Goal: Task Accomplishment & Management: Manage account settings

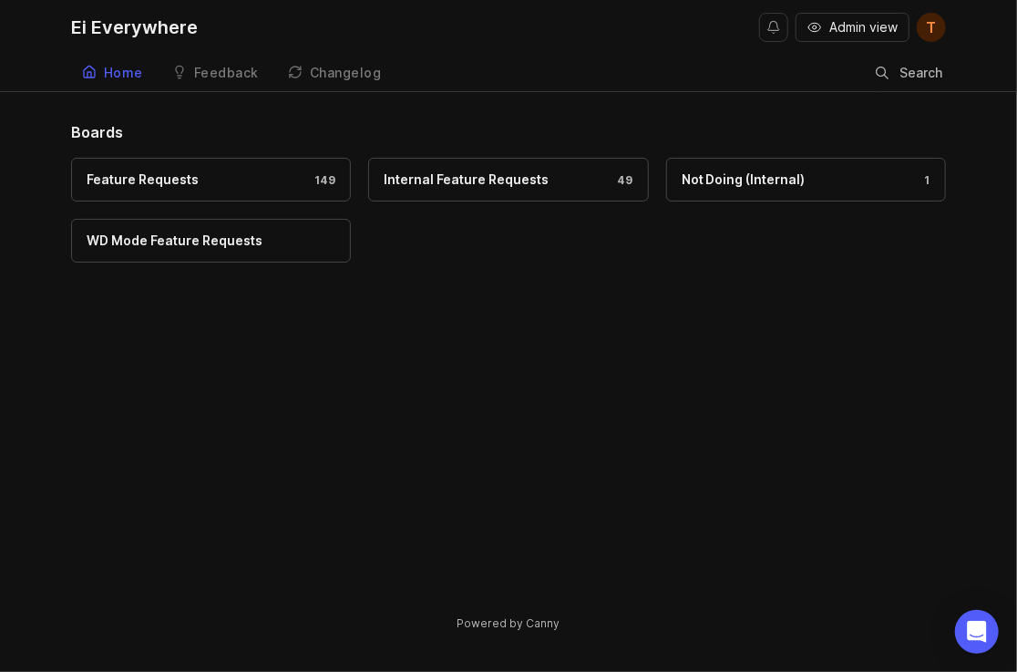
click at [815, 33] on icon "button" at bounding box center [815, 27] width 15 height 15
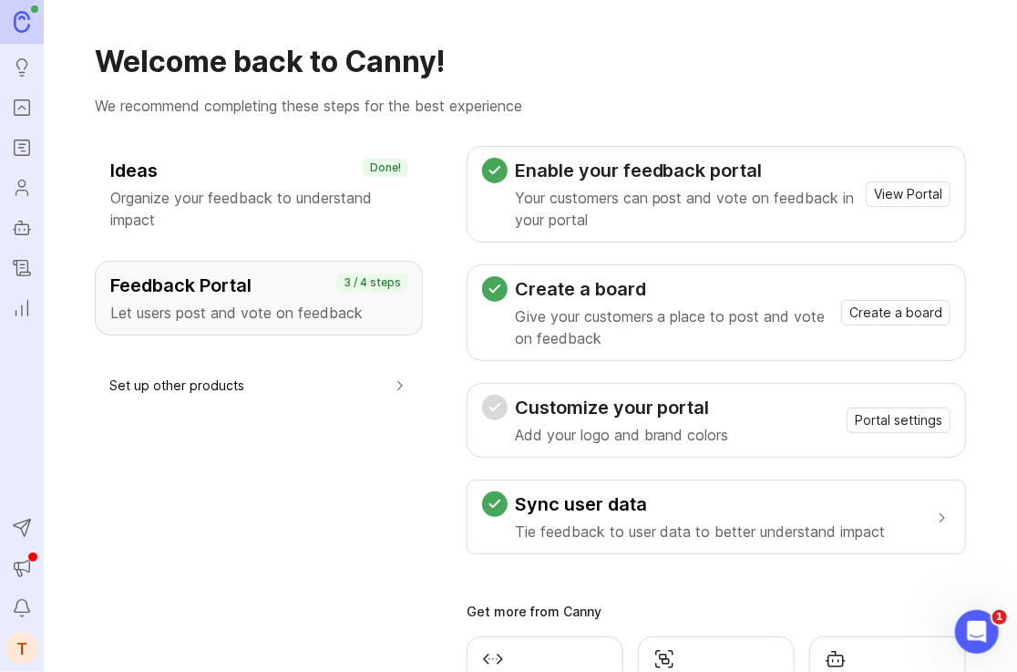
click at [17, 116] on icon "Portal" at bounding box center [22, 108] width 20 height 22
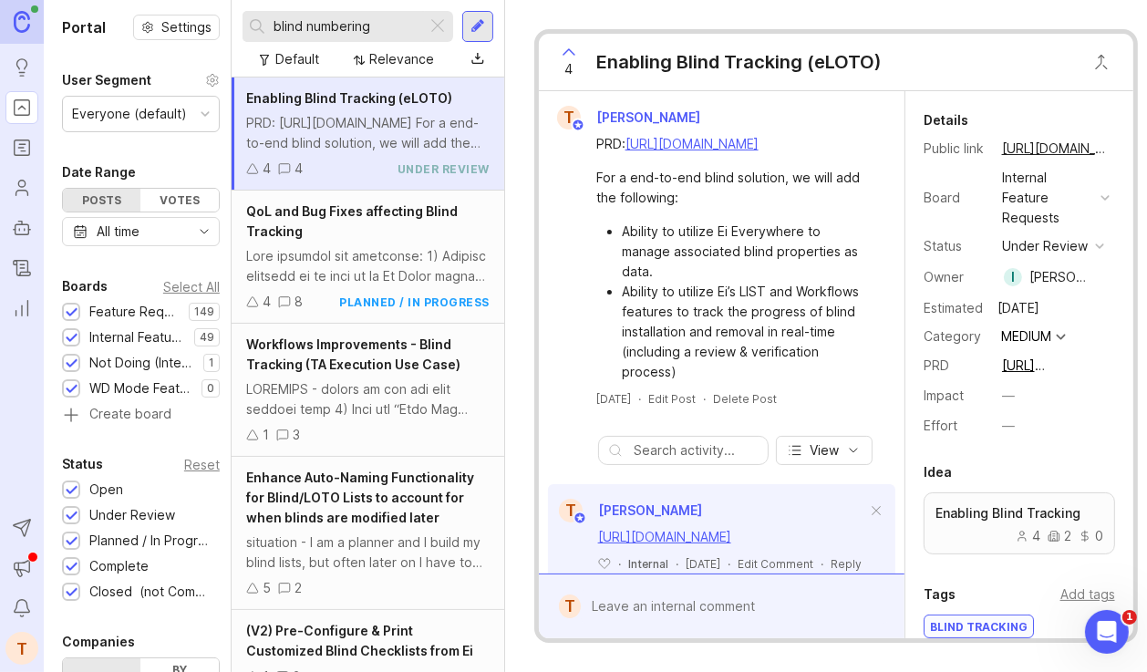
click at [20, 144] on icon "Roadmaps" at bounding box center [21, 144] width 5 height 0
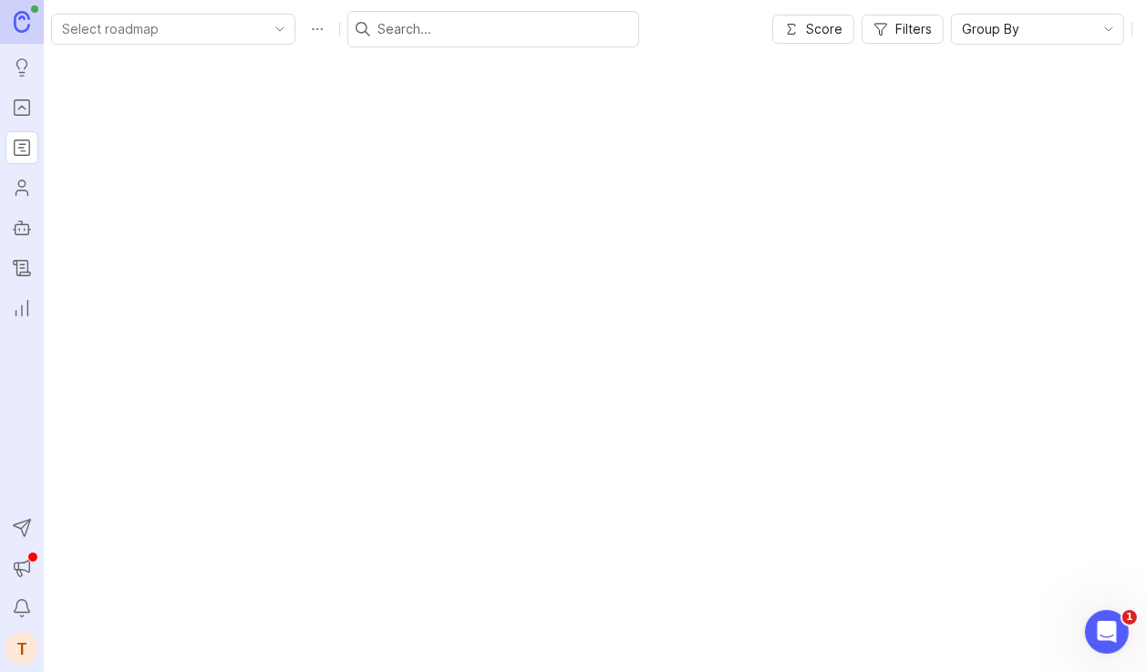
click at [265, 26] on icon "toggle icon" at bounding box center [279, 29] width 29 height 15
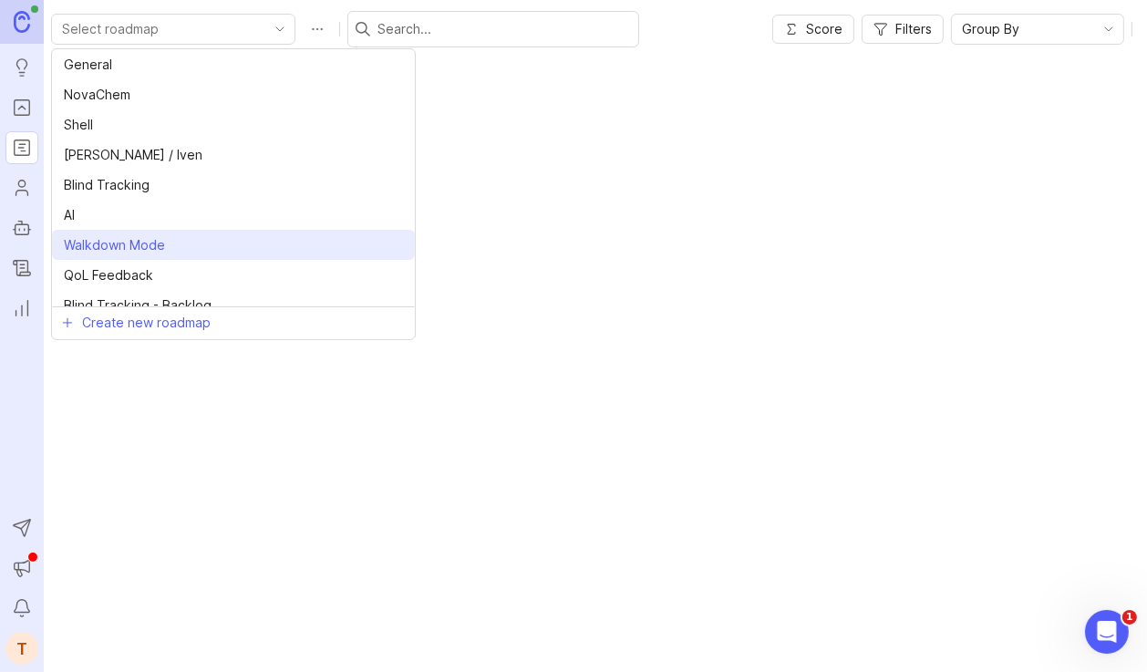
click at [160, 235] on span "Walkdown Mode" at bounding box center [114, 245] width 101 height 20
type input "Walkdown Mode"
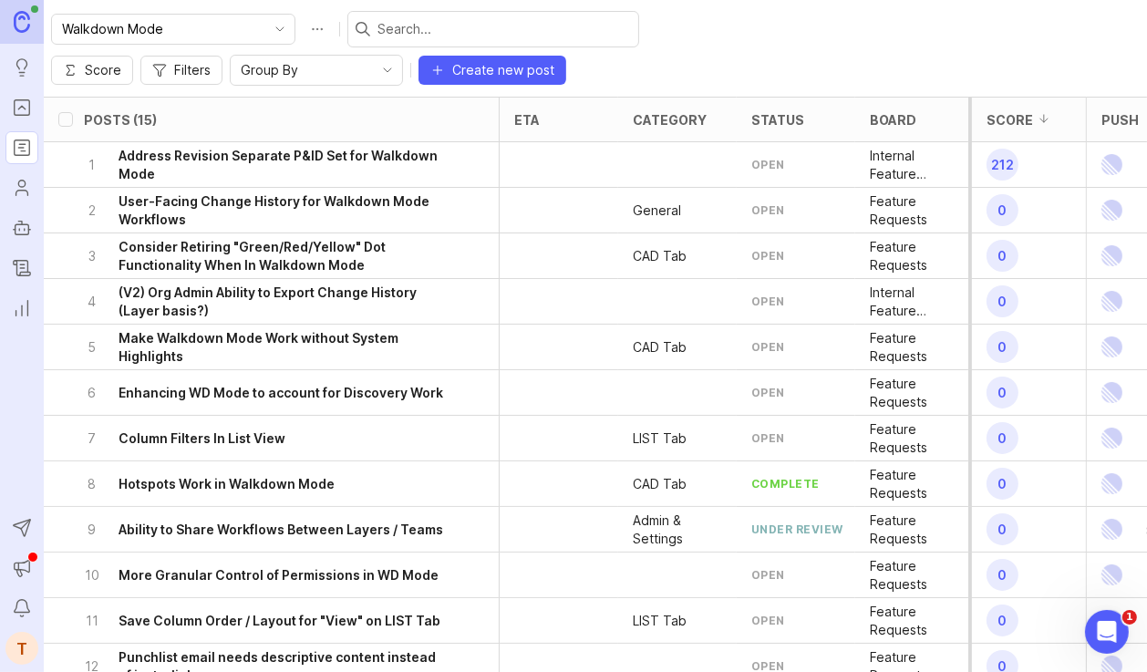
click at [15, 108] on icon "Portal" at bounding box center [22, 108] width 20 height 22
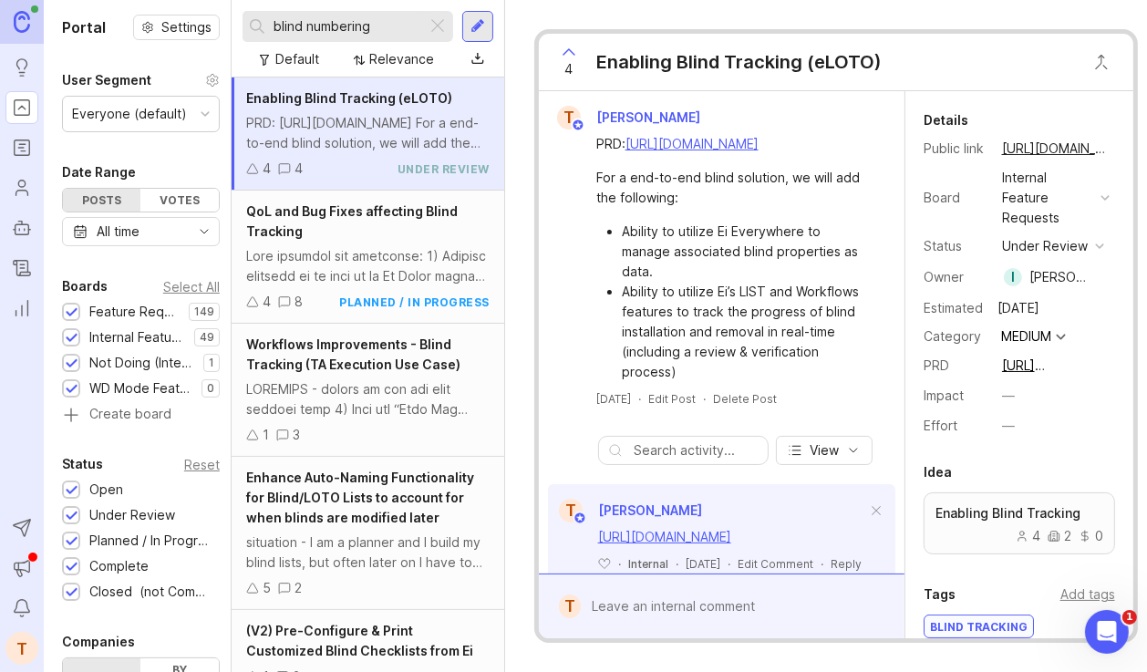
click at [438, 23] on div at bounding box center [438, 27] width 22 height 24
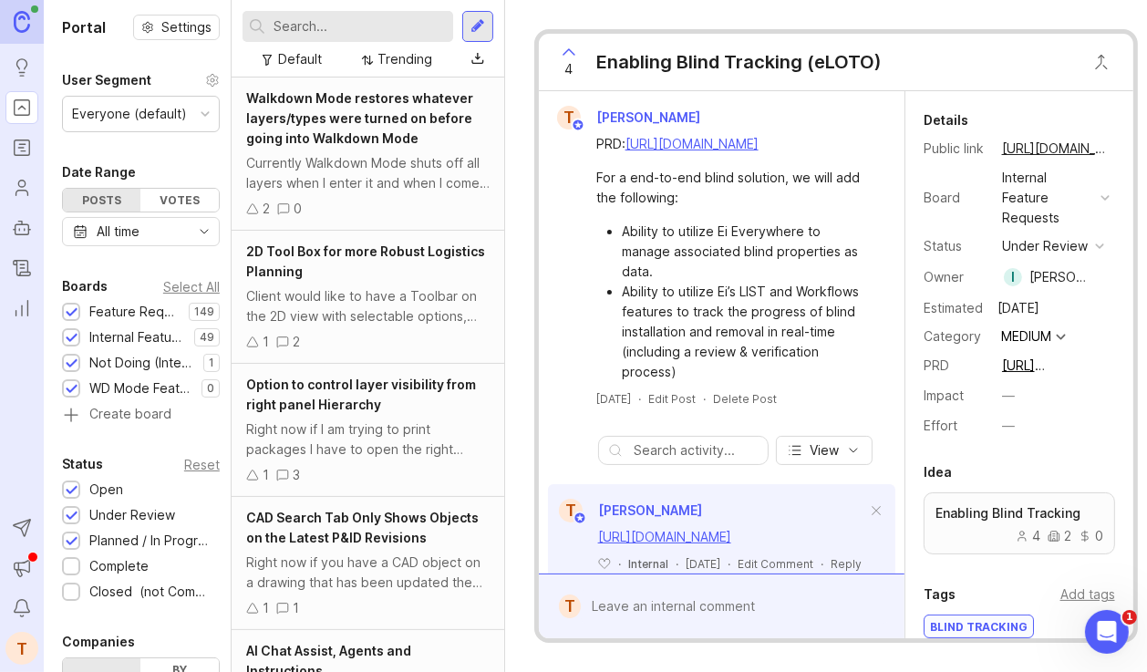
click at [401, 59] on div "Trending" at bounding box center [404, 59] width 55 height 20
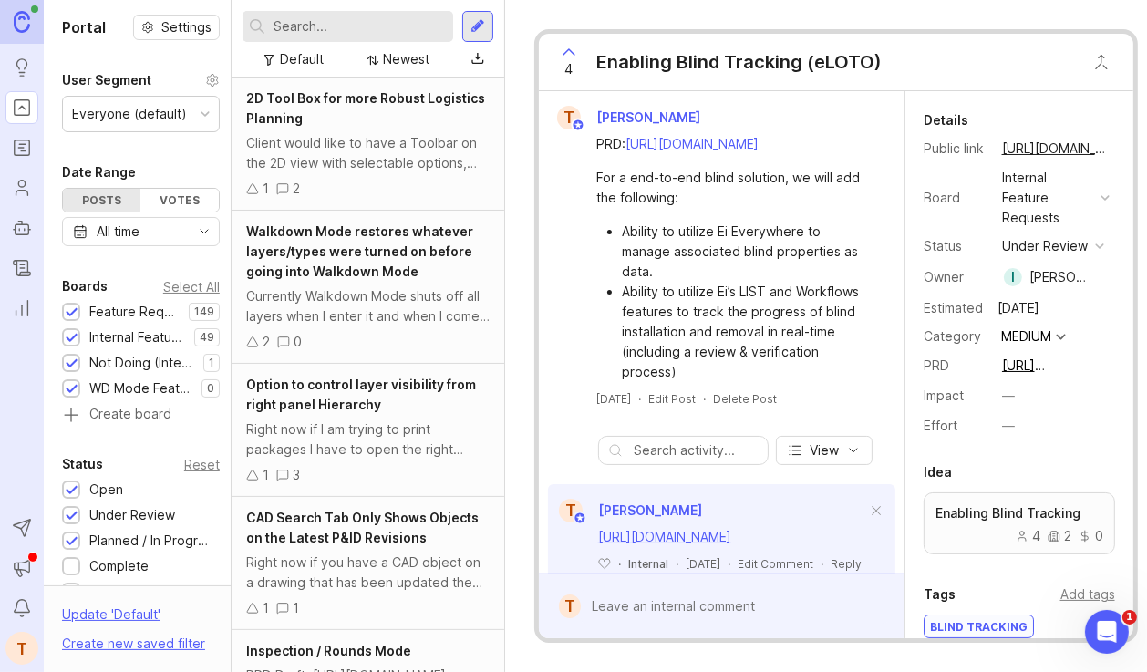
click at [369, 239] on div "Walkdown Mode restores whatever layers/types were turned on before going into W…" at bounding box center [367, 251] width 243 height 60
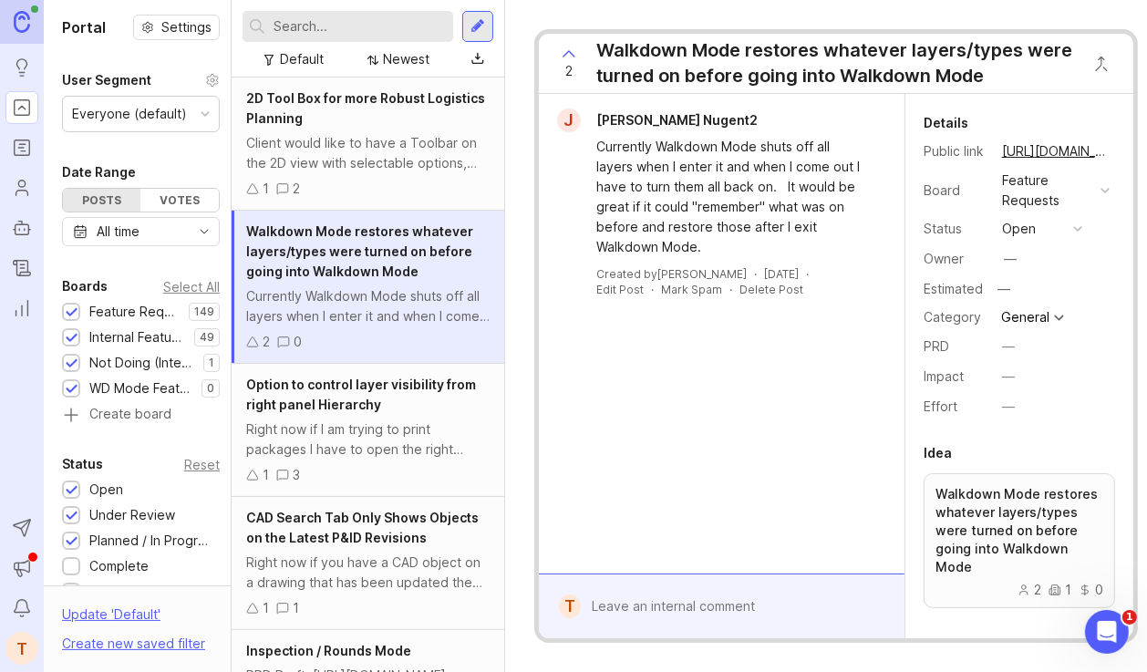
click at [1016, 151] on button "copy icon" at bounding box center [1128, 152] width 26 height 26
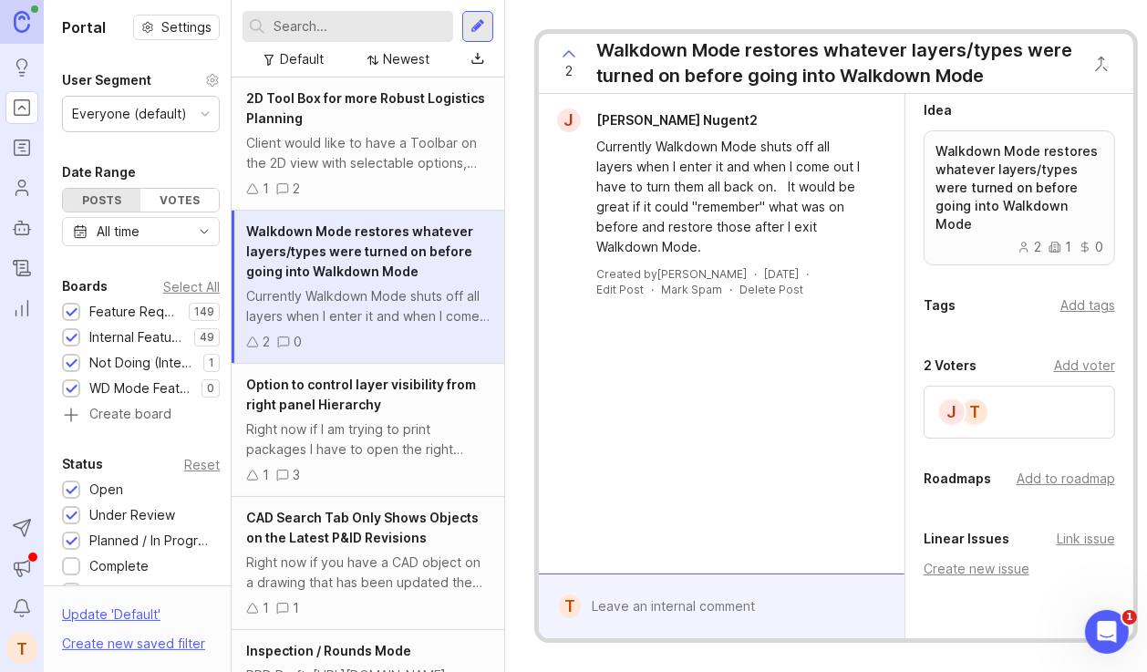
scroll to position [427, 0]
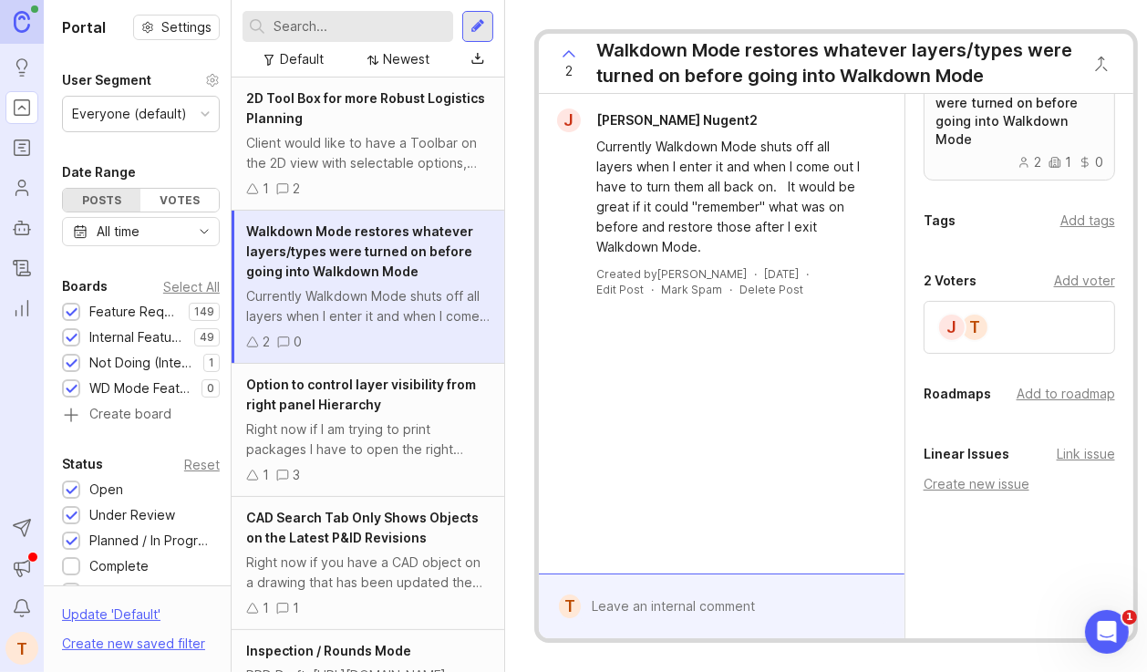
click at [1016, 384] on div "Add to roadmap" at bounding box center [1065, 394] width 98 height 20
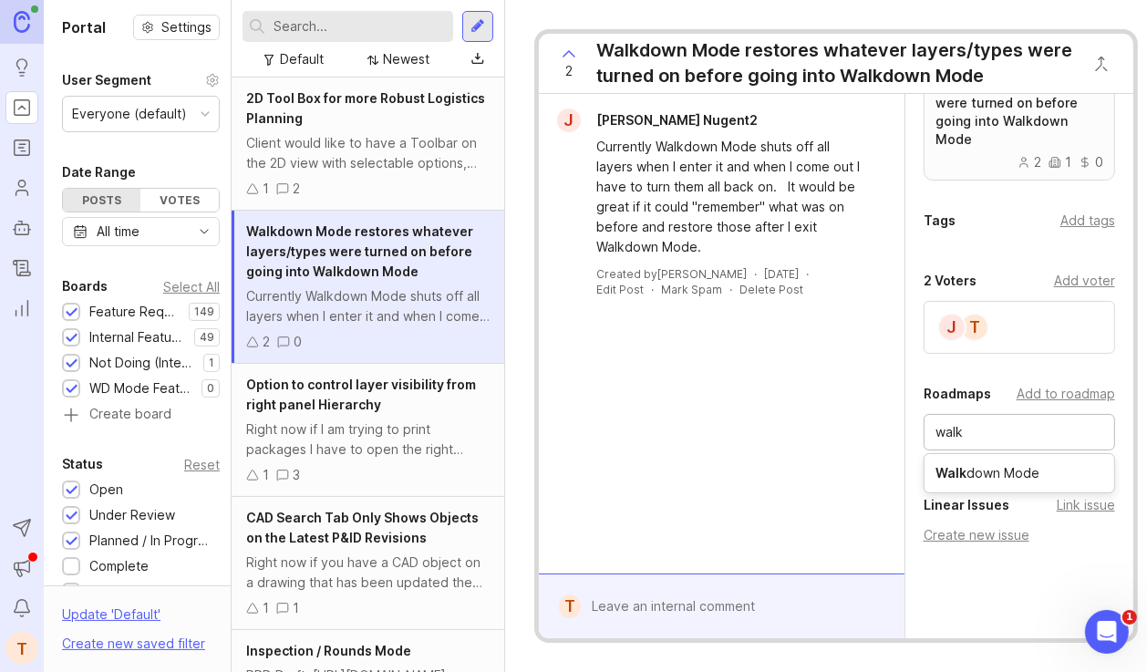
type input "walk"
